Goal: Communication & Community: Answer question/provide support

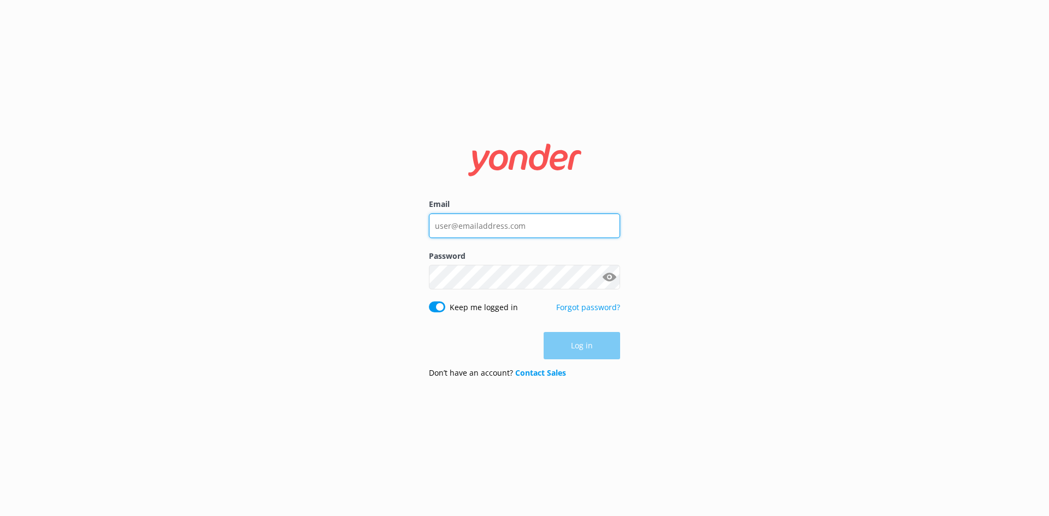
type input "[EMAIL_ADDRESS][DOMAIN_NAME]"
click at [575, 351] on div "Log in" at bounding box center [524, 345] width 191 height 27
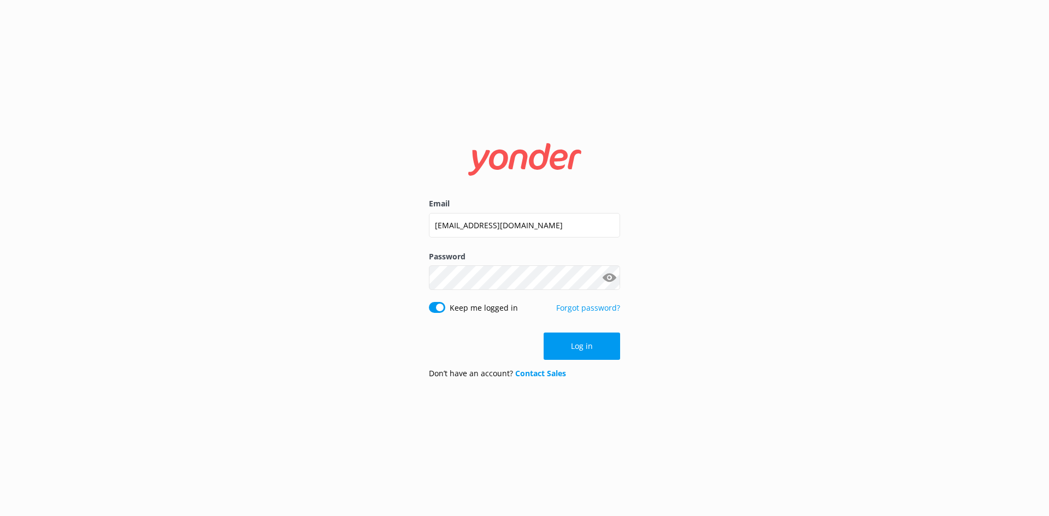
click at [575, 351] on button "Log in" at bounding box center [582, 346] width 77 height 27
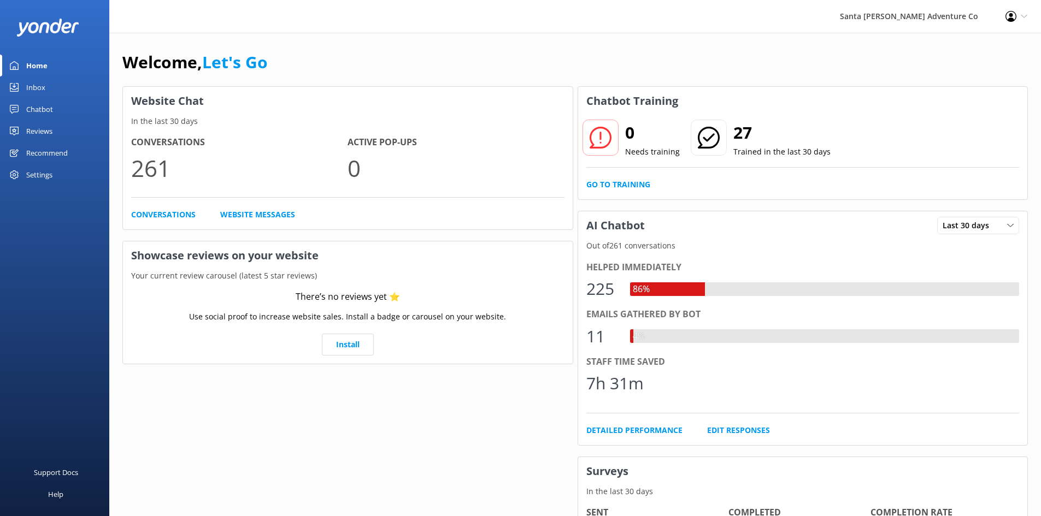
click at [55, 91] on link "Inbox" at bounding box center [54, 88] width 109 height 22
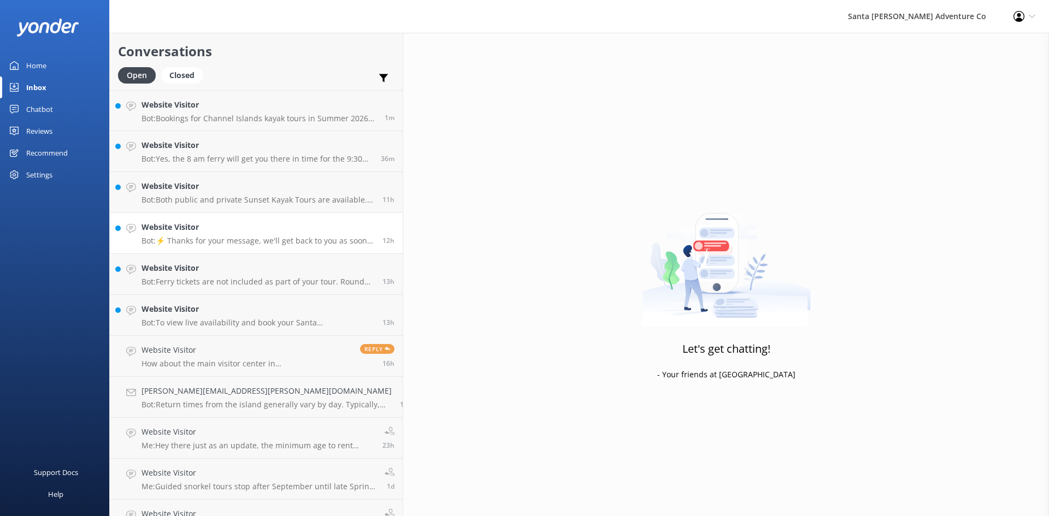
click at [209, 234] on div "Website Visitor Bot: ⚡ Thanks for your message, we'll get back to you as soon a…" at bounding box center [258, 233] width 233 height 24
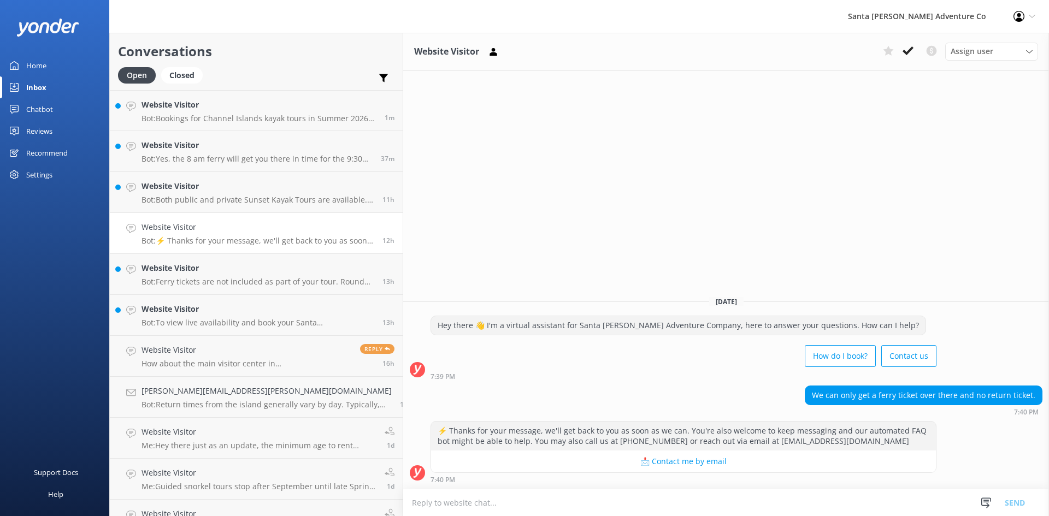
click at [403, 504] on textarea at bounding box center [726, 503] width 646 height 27
type textarea "Which date are you looking at?"
click at [1013, 505] on button "Send" at bounding box center [1015, 502] width 41 height 27
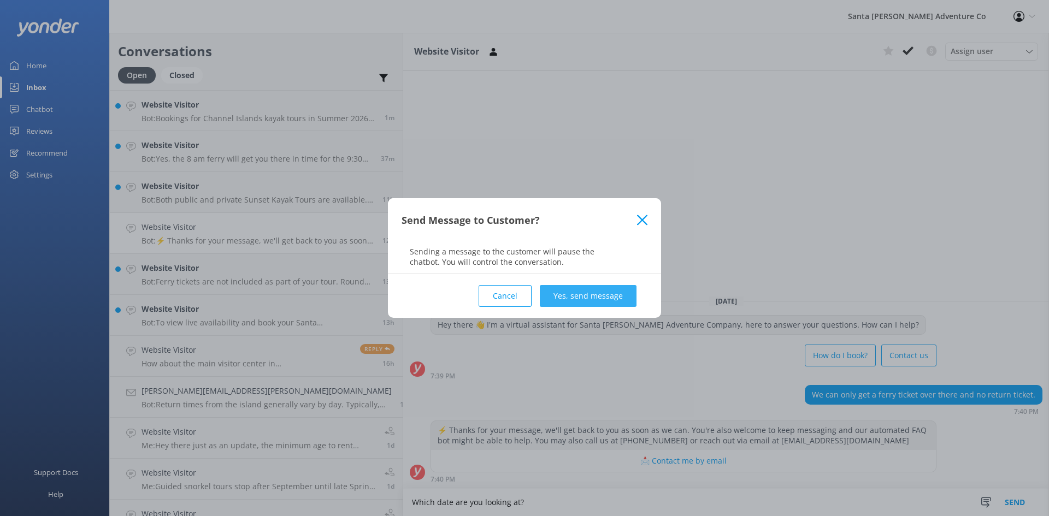
click at [613, 303] on button "Yes, send message" at bounding box center [588, 296] width 97 height 22
